Goal: Task Accomplishment & Management: Complete application form

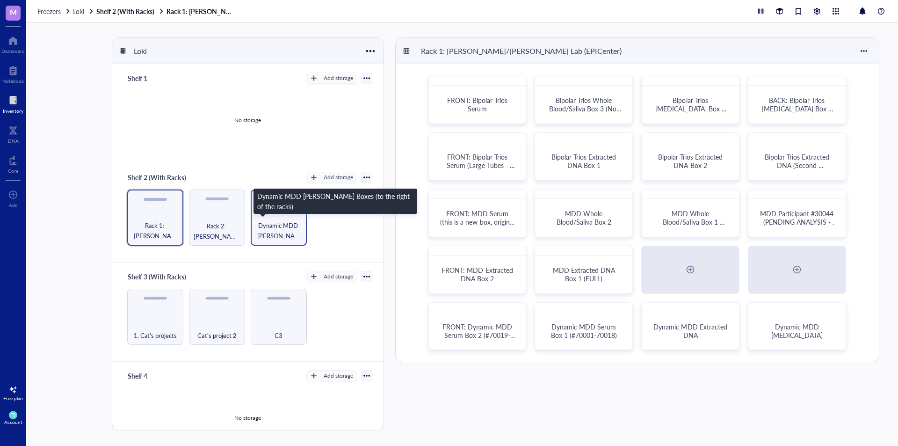
click at [262, 226] on span "Dynamic MDD [PERSON_NAME] Boxes (to the right of the racks)" at bounding box center [278, 230] width 47 height 21
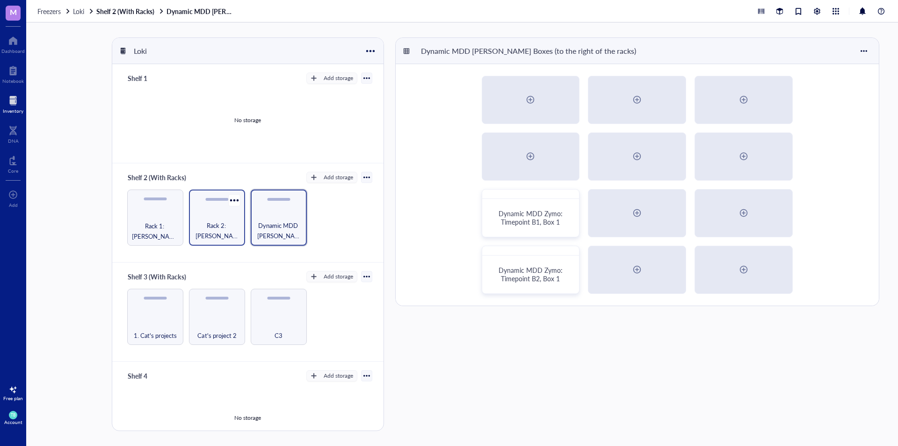
click at [233, 224] on span "Rack 2: [PERSON_NAME]/[PERSON_NAME] Lab (EPICenter)" at bounding box center [217, 230] width 47 height 21
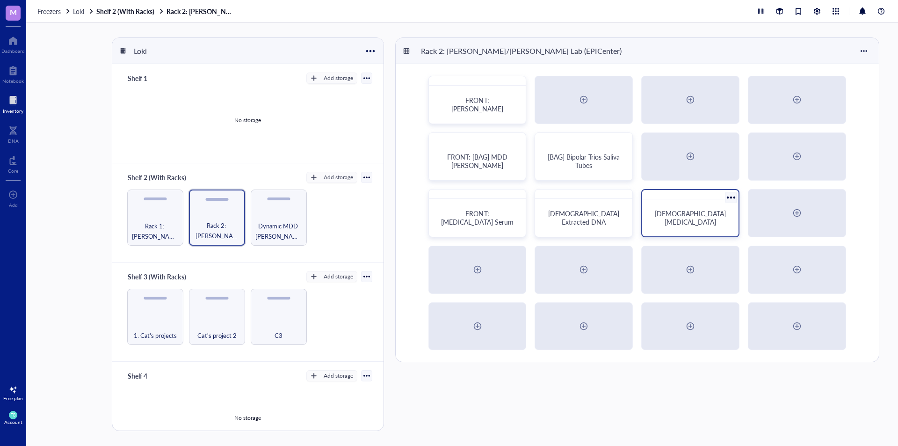
click at [711, 232] on div "[DEMOGRAPHIC_DATA] [MEDICAL_DATA]" at bounding box center [690, 217] width 89 height 29
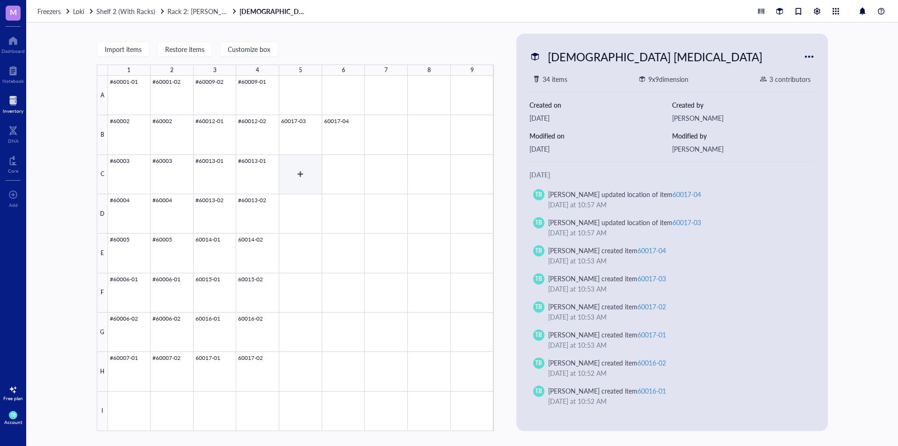
click at [303, 180] on div at bounding box center [301, 253] width 386 height 355
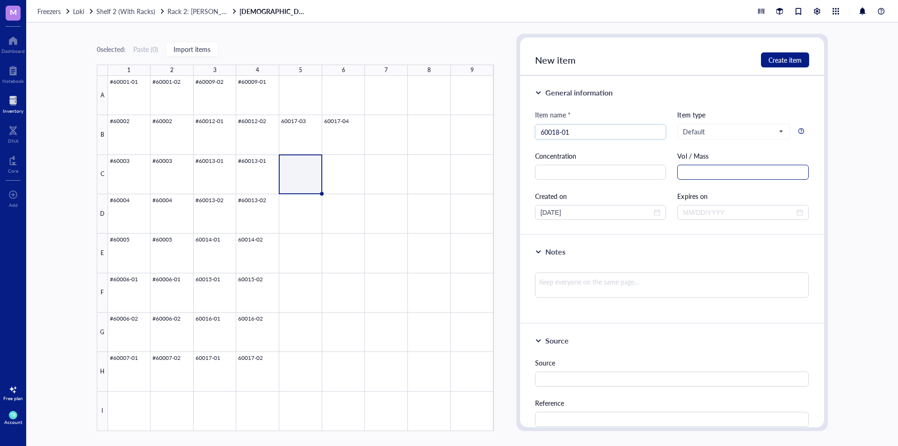
type input "60018-01"
click at [727, 172] on input "text" at bounding box center [743, 172] width 131 height 15
type input "1.8 mL"
click at [304, 139] on div at bounding box center [301, 253] width 386 height 355
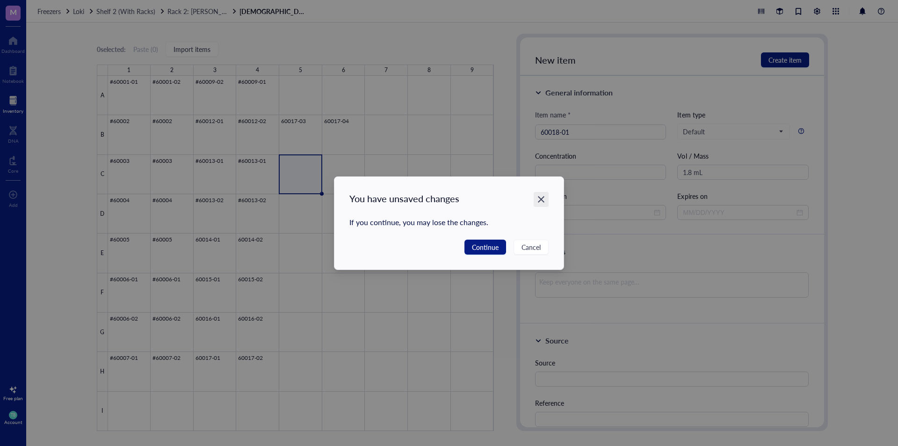
click at [540, 199] on icon "Close" at bounding box center [541, 199] width 9 height 9
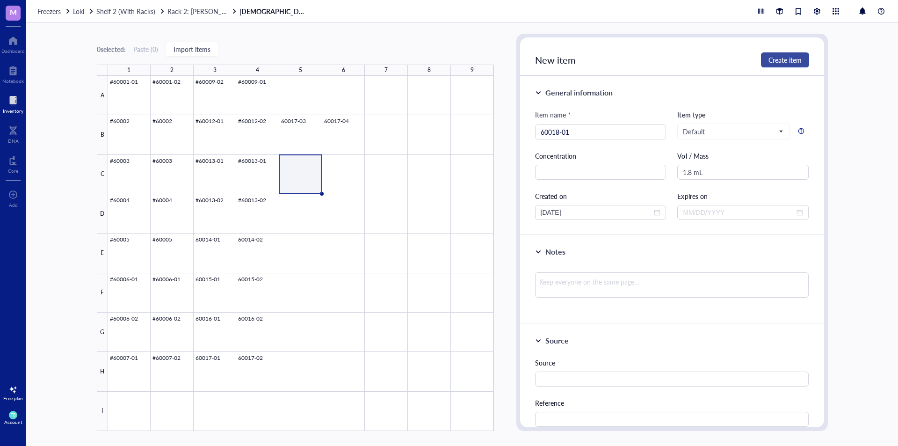
click at [793, 65] on button "Create item" at bounding box center [785, 59] width 48 height 15
click at [295, 136] on div at bounding box center [301, 253] width 386 height 355
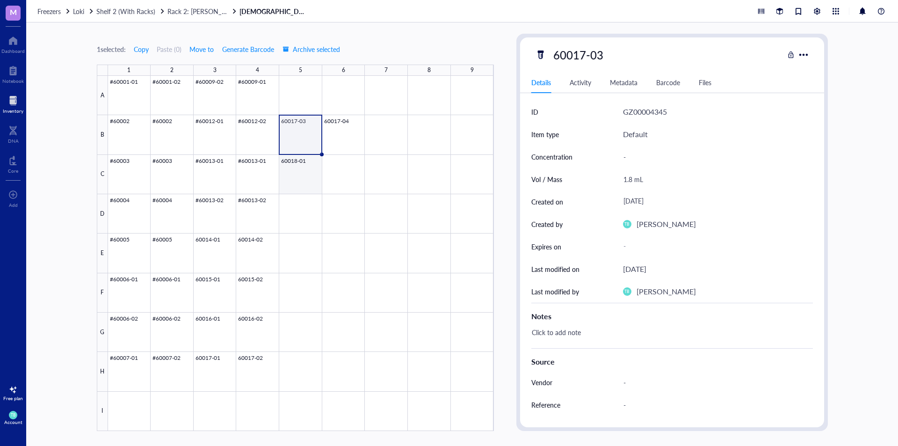
click at [299, 178] on div at bounding box center [301, 253] width 386 height 355
click at [301, 132] on div at bounding box center [301, 253] width 386 height 355
click at [305, 169] on div at bounding box center [301, 253] width 386 height 355
click at [305, 139] on div at bounding box center [301, 253] width 386 height 355
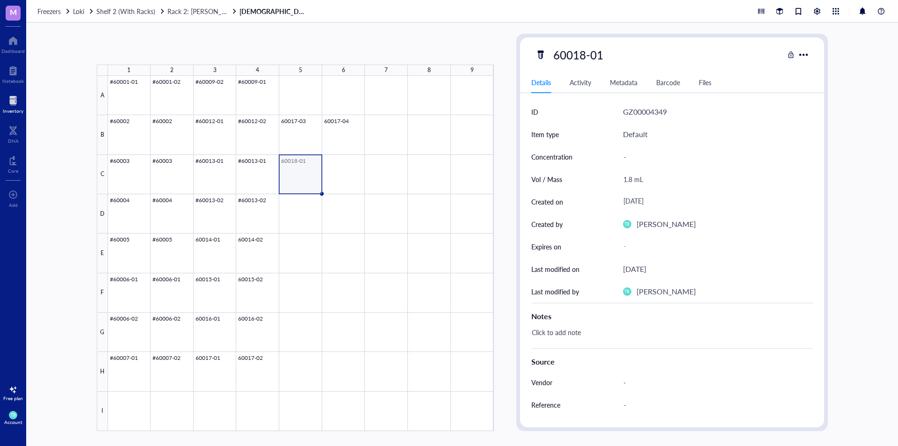
click at [306, 169] on div at bounding box center [301, 253] width 386 height 355
click at [305, 139] on div at bounding box center [301, 253] width 386 height 355
click at [306, 175] on div at bounding box center [301, 253] width 386 height 355
click at [338, 173] on div at bounding box center [301, 253] width 386 height 355
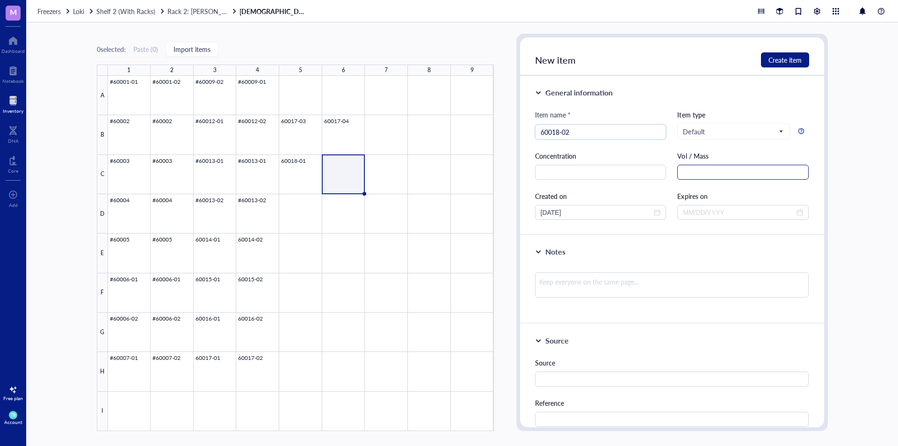
type input "60018-02"
click at [689, 176] on input "text" at bounding box center [743, 172] width 131 height 15
type input "1.8 mL"
click at [764, 62] on button "Create item" at bounding box center [785, 59] width 48 height 15
click at [293, 212] on div at bounding box center [301, 253] width 386 height 355
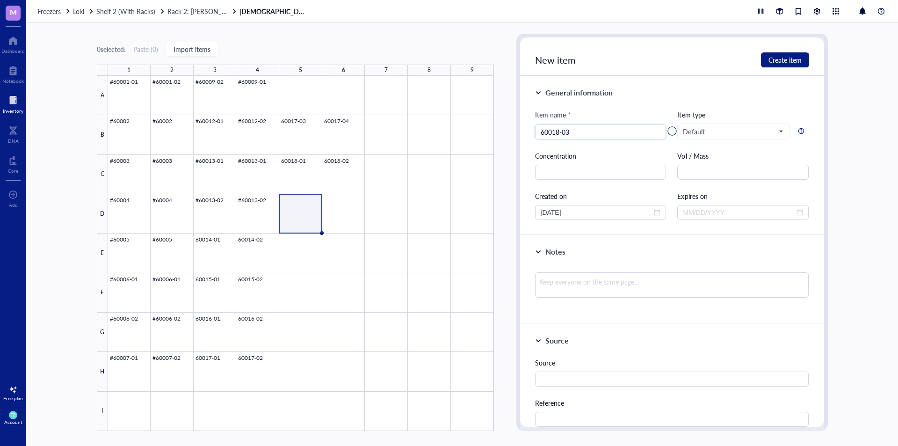
type input "60018-03"
click at [687, 170] on div at bounding box center [672, 130] width 304 height 187
click at [705, 176] on div at bounding box center [672, 130] width 304 height 187
click at [628, 158] on div at bounding box center [672, 130] width 304 height 187
click at [721, 175] on div at bounding box center [672, 130] width 304 height 187
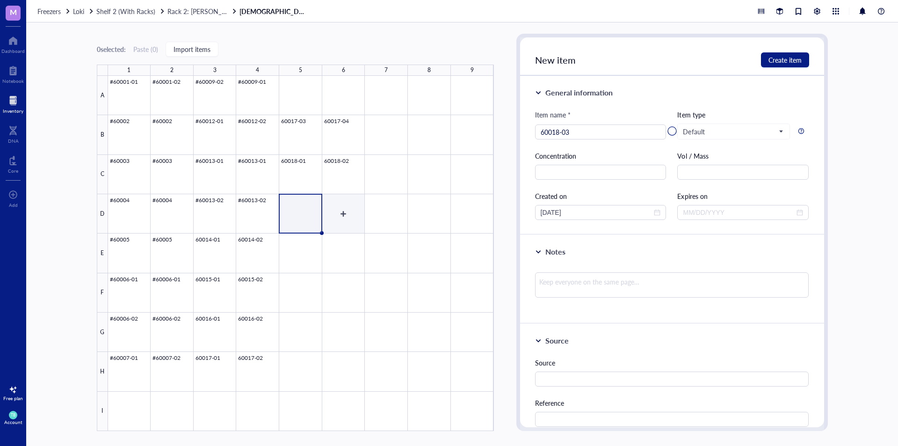
click at [347, 210] on div at bounding box center [301, 253] width 386 height 355
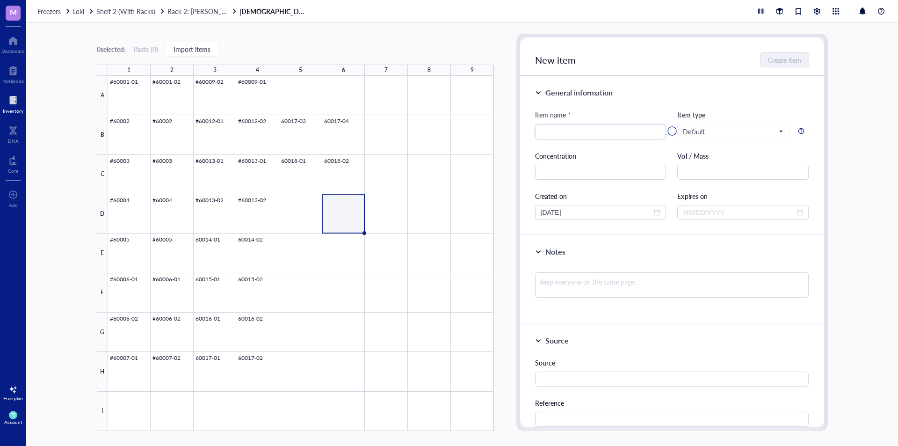
click at [315, 209] on div at bounding box center [301, 253] width 386 height 355
click at [342, 206] on div at bounding box center [301, 253] width 386 height 355
click at [289, 214] on div at bounding box center [301, 253] width 386 height 355
click at [613, 129] on div at bounding box center [672, 130] width 304 height 187
click at [705, 132] on div at bounding box center [672, 130] width 304 height 187
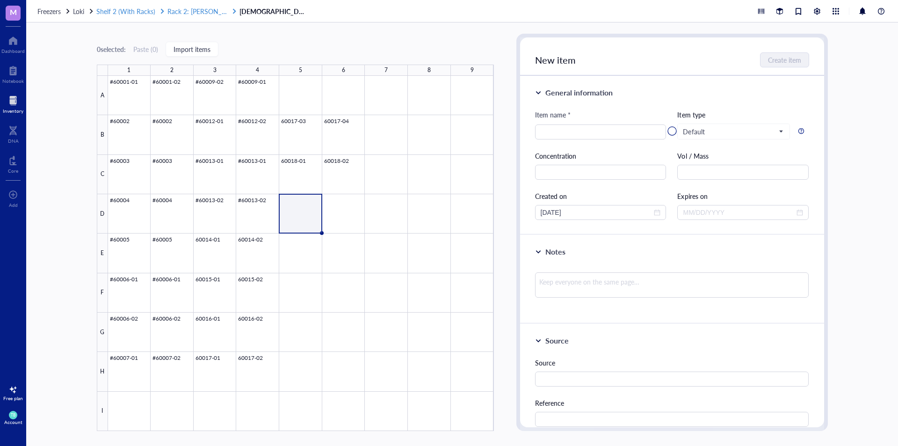
click at [206, 13] on span "Rack 2: [PERSON_NAME]/[PERSON_NAME] Lab (EPICenter)" at bounding box center [256, 11] width 176 height 9
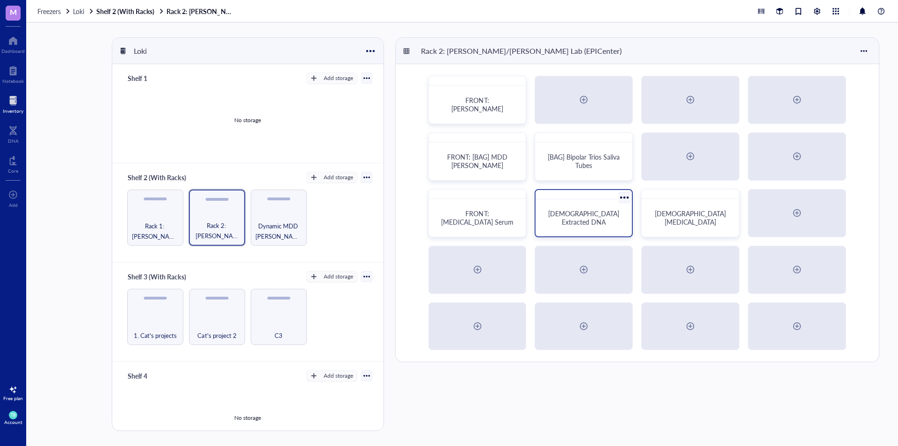
click at [578, 214] on span "[DEMOGRAPHIC_DATA] Extracted DNA" at bounding box center [584, 218] width 73 height 18
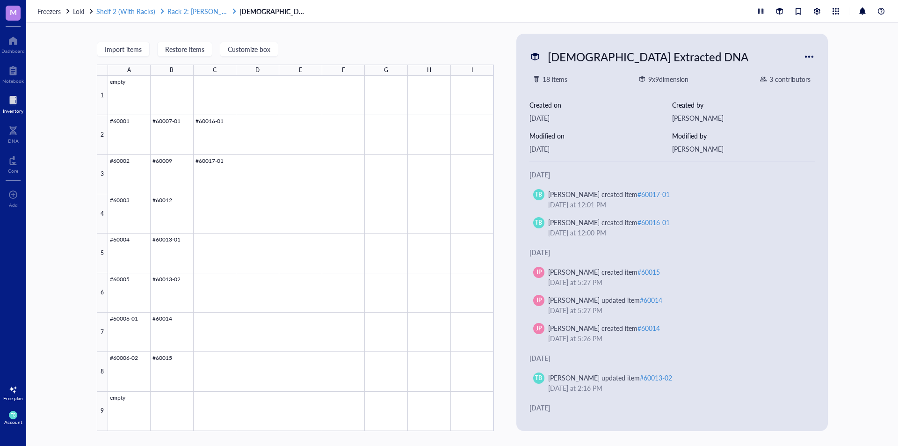
click at [191, 14] on span "Rack 2: [PERSON_NAME]/[PERSON_NAME] Lab (EPICenter)" at bounding box center [256, 11] width 176 height 9
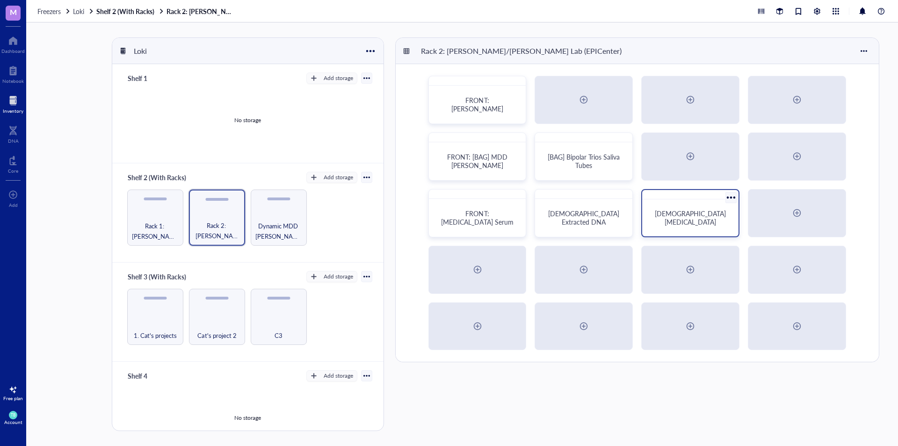
click at [703, 208] on div "[DEMOGRAPHIC_DATA] [MEDICAL_DATA]" at bounding box center [690, 217] width 89 height 29
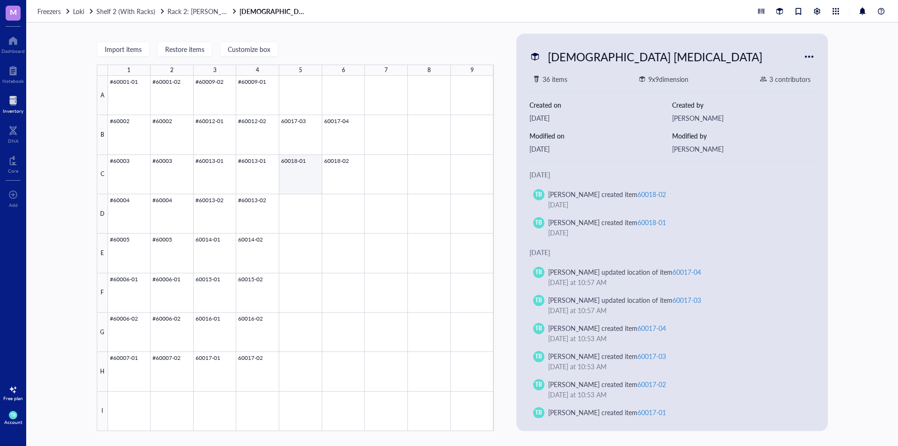
click at [306, 178] on div at bounding box center [301, 253] width 386 height 355
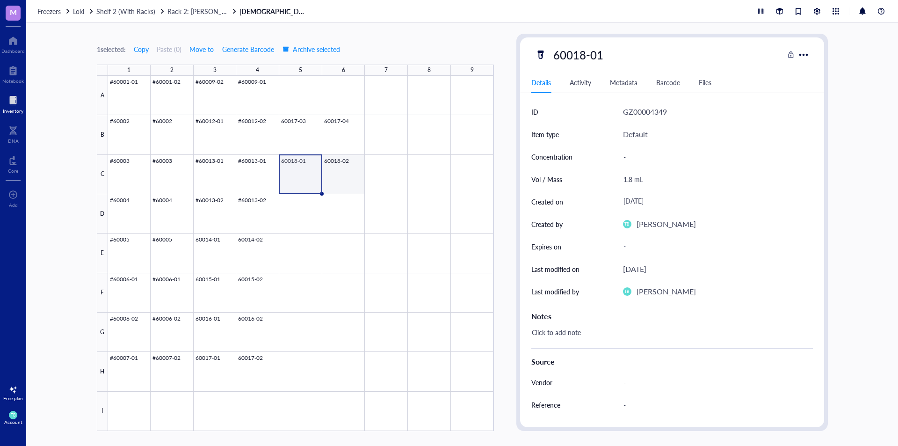
click at [349, 178] on div at bounding box center [301, 253] width 386 height 355
click at [284, 218] on div at bounding box center [301, 253] width 386 height 355
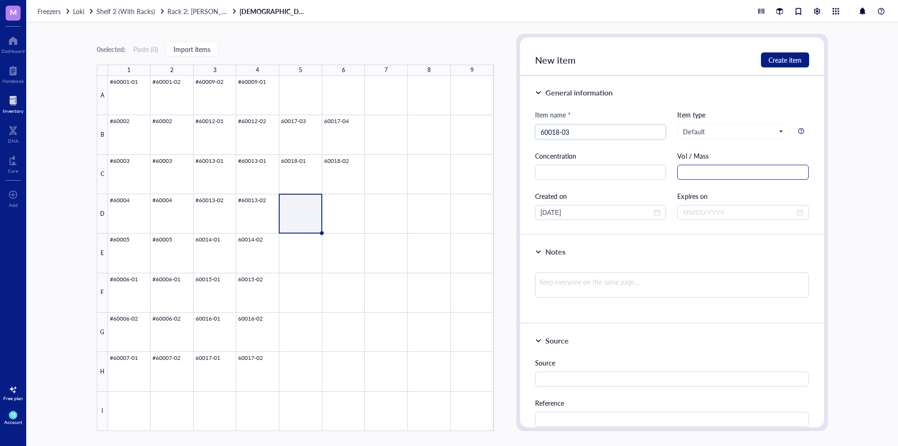
type input "60018-03"
click at [737, 166] on input "text" at bounding box center [743, 172] width 131 height 15
type input "1.8 mL"
click at [773, 61] on span "Create item" at bounding box center [785, 59] width 33 height 7
click at [342, 219] on div at bounding box center [301, 253] width 386 height 355
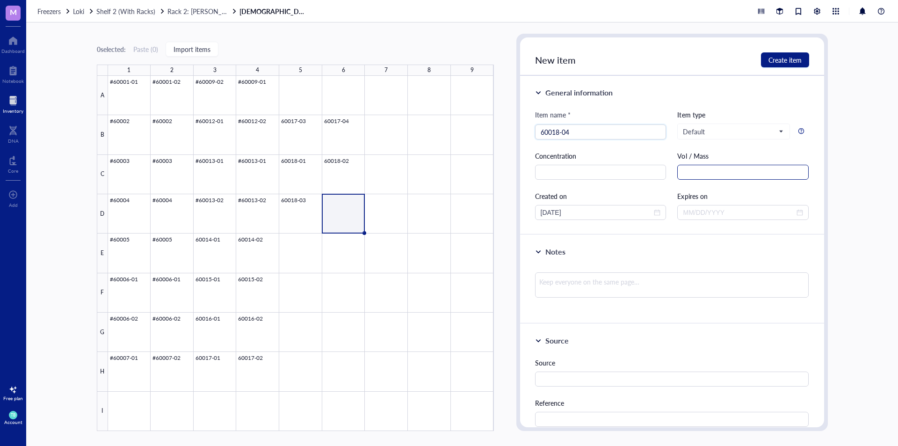
type input "60018-04"
click at [689, 169] on input "text" at bounding box center [743, 172] width 131 height 15
type input "1.8 mL"
click at [786, 59] on span "Create item" at bounding box center [785, 59] width 33 height 7
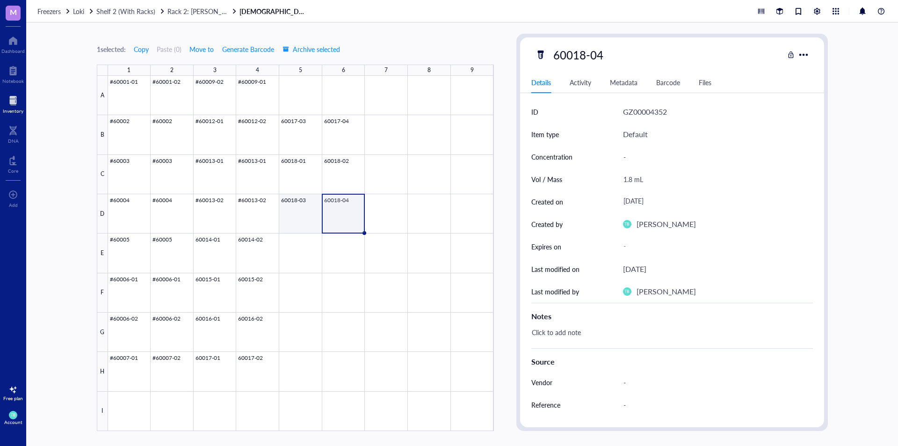
click at [294, 184] on div at bounding box center [301, 253] width 386 height 355
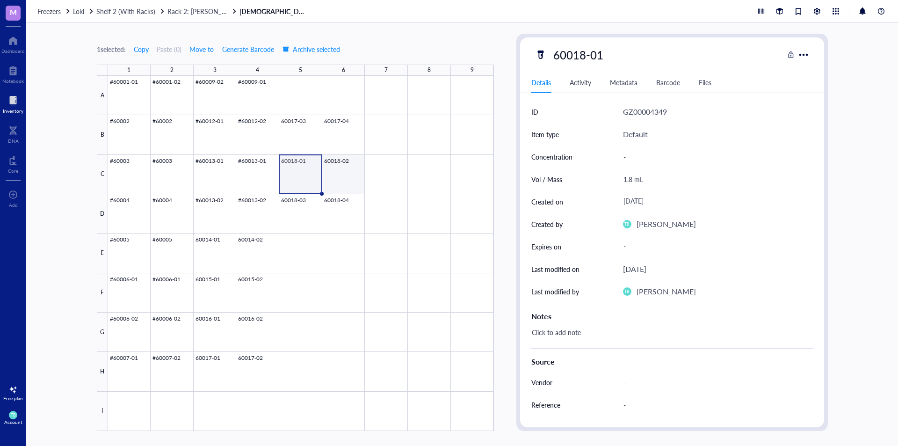
click at [329, 173] on div at bounding box center [301, 253] width 386 height 355
click at [304, 206] on div at bounding box center [301, 253] width 386 height 355
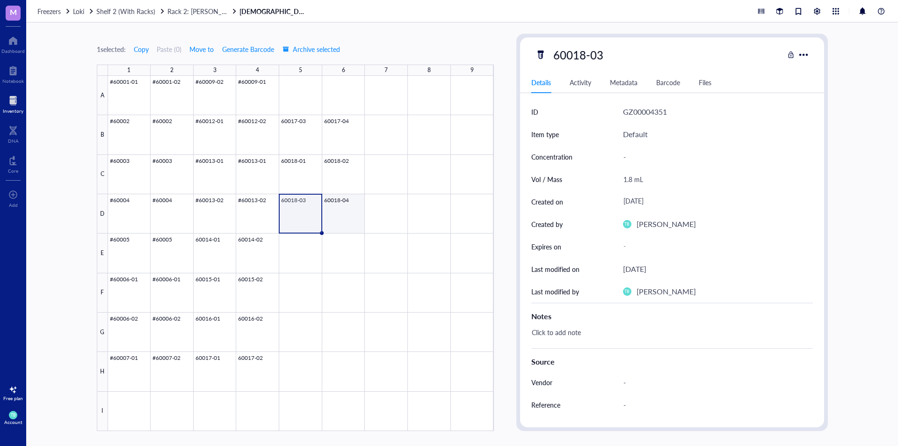
click at [336, 207] on div at bounding box center [301, 253] width 386 height 355
click at [206, 14] on span "Rack 2: [PERSON_NAME]/[PERSON_NAME] Lab (EPICenter)" at bounding box center [256, 11] width 176 height 9
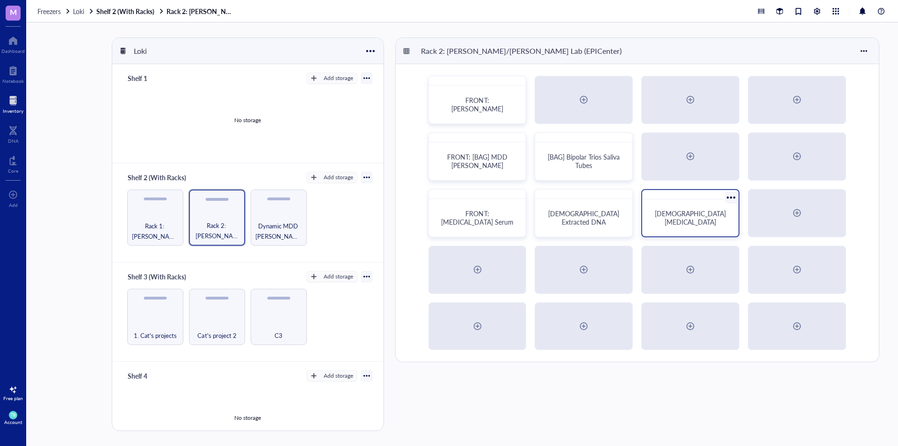
click at [670, 230] on div "[DEMOGRAPHIC_DATA] [MEDICAL_DATA]" at bounding box center [690, 217] width 89 height 29
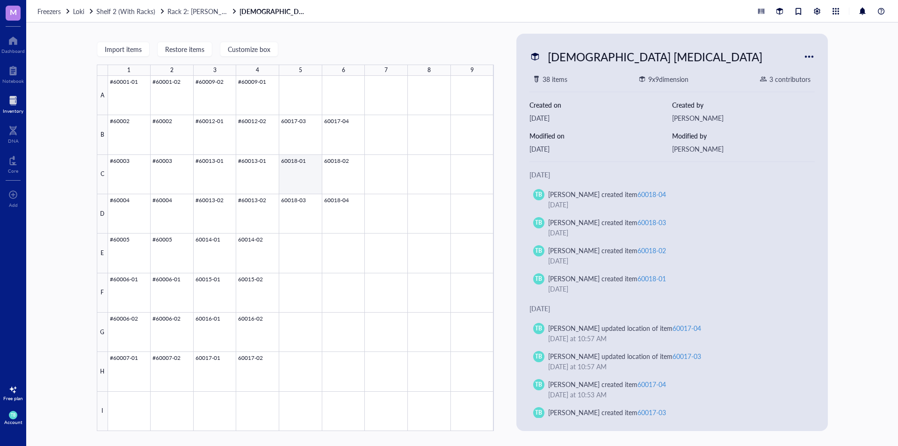
click at [302, 175] on div at bounding box center [301, 253] width 386 height 355
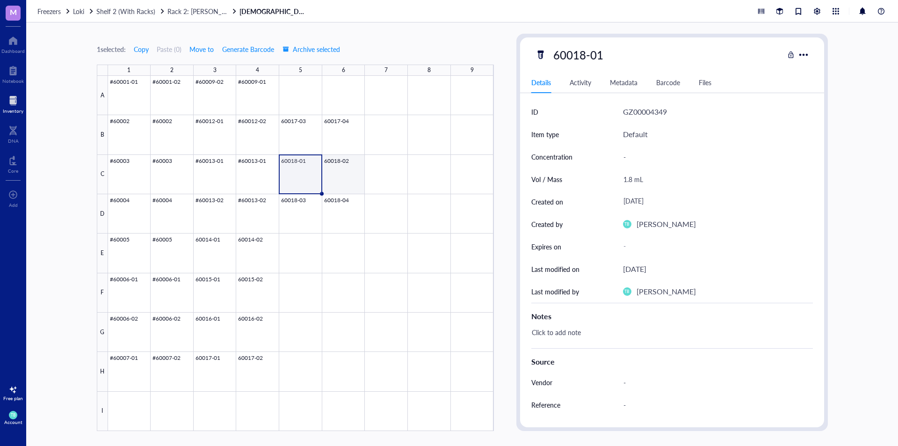
click at [328, 172] on div at bounding box center [301, 253] width 386 height 355
click at [284, 200] on div at bounding box center [301, 253] width 386 height 355
click at [320, 202] on div at bounding box center [301, 253] width 386 height 355
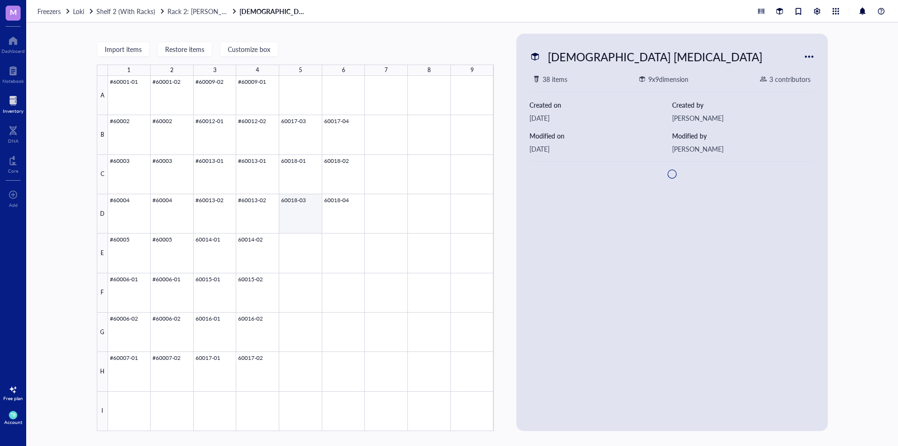
click at [335, 216] on div at bounding box center [301, 253] width 386 height 355
